Goal: Find specific page/section: Find specific page/section

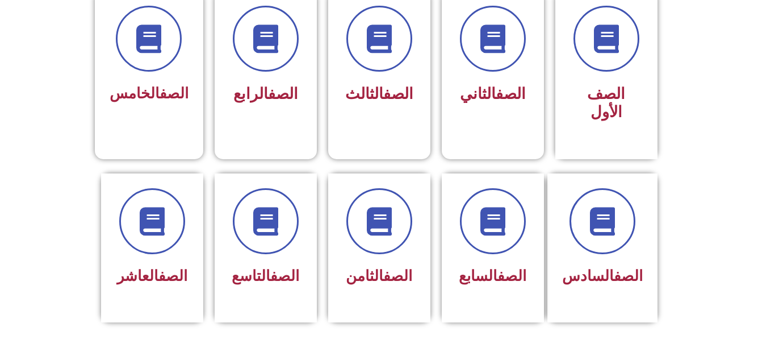
scroll to position [329, 0]
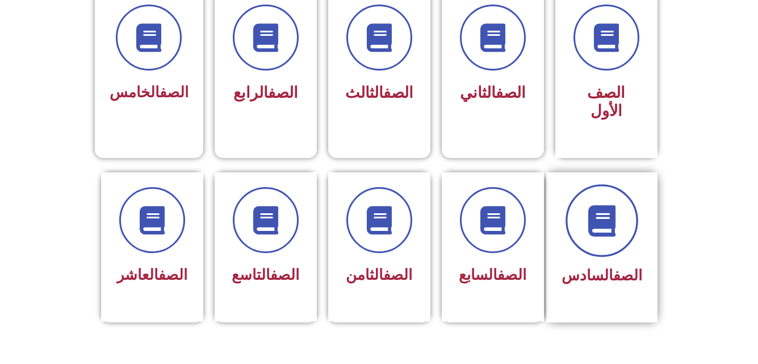
click at [617, 222] on span at bounding box center [602, 220] width 73 height 73
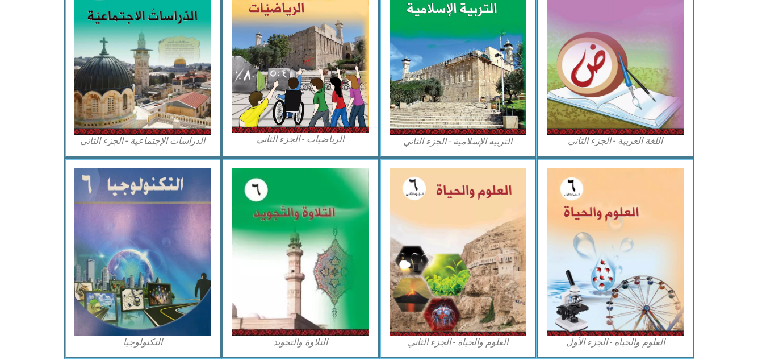
scroll to position [649, 0]
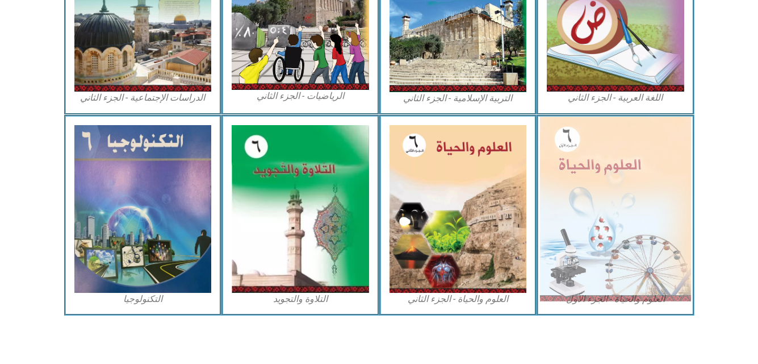
click at [627, 203] on img at bounding box center [615, 208] width 151 height 184
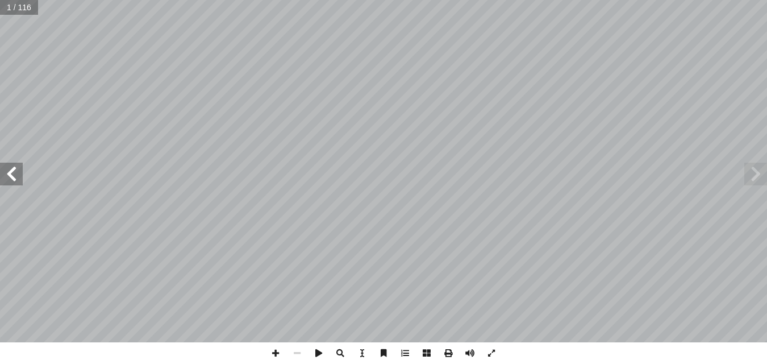
click at [10, 178] on span at bounding box center [11, 173] width 23 height 23
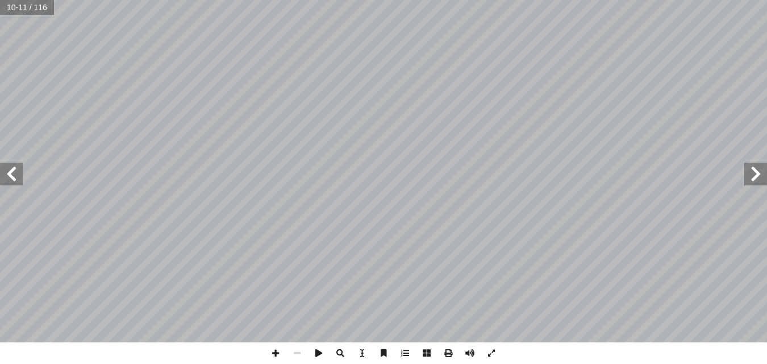
click at [10, 178] on span at bounding box center [11, 173] width 23 height 23
